Goal: Transaction & Acquisition: Purchase product/service

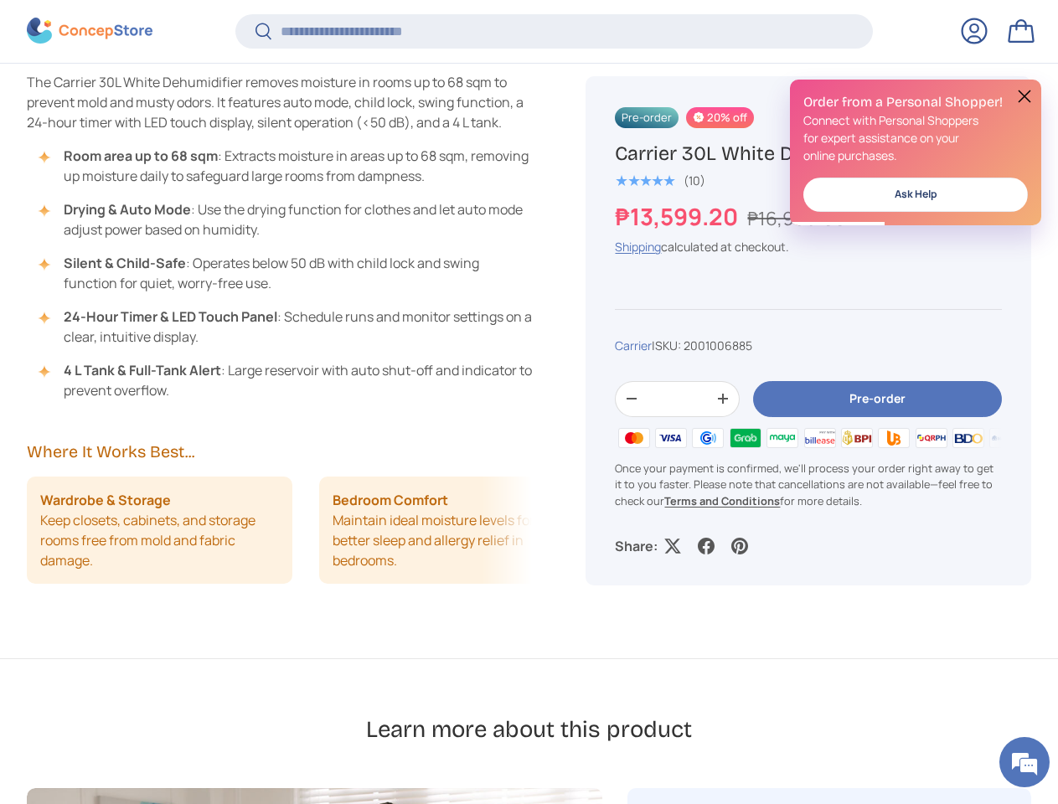
scroll to position [1558, 0]
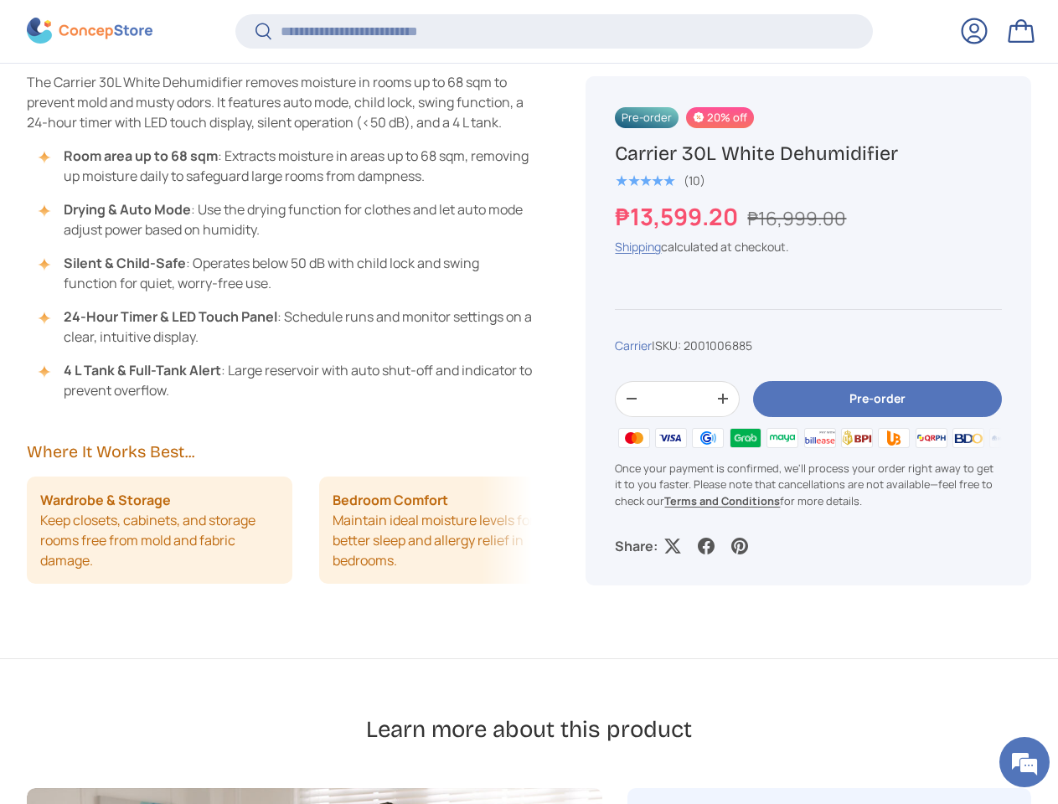
click at [529, 402] on div "Play Description Specifications Inclusions & Warranty The Carrier 30L White Deh…" at bounding box center [293, 172] width 532 height 969
click at [687, 399] on input "*" at bounding box center [677, 399] width 59 height 34
click at [867, 399] on button "Pre-order" at bounding box center [877, 399] width 249 height 36
click at [286, 492] on li "Wardrobe & Storage Keep closets, cabinets, and storage rooms free from mold and…" at bounding box center [160, 530] width 266 height 107
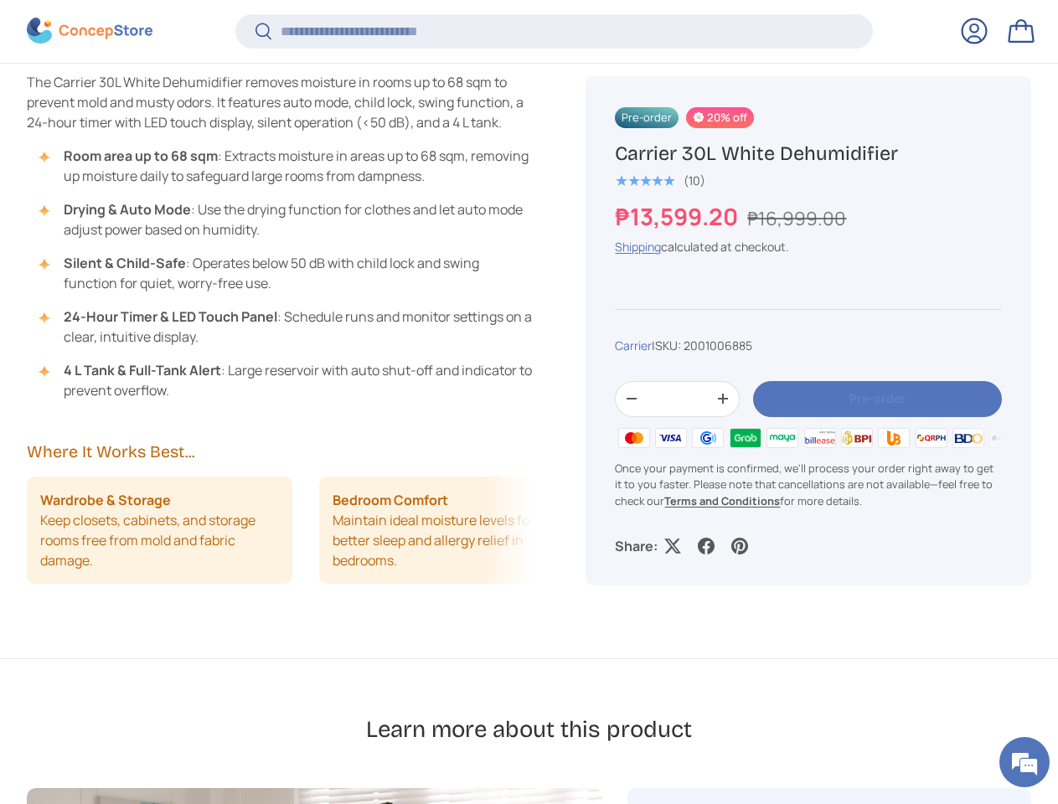
click at [1025, 763] on em at bounding box center [1024, 762] width 45 height 45
